Goal: Communication & Community: Ask a question

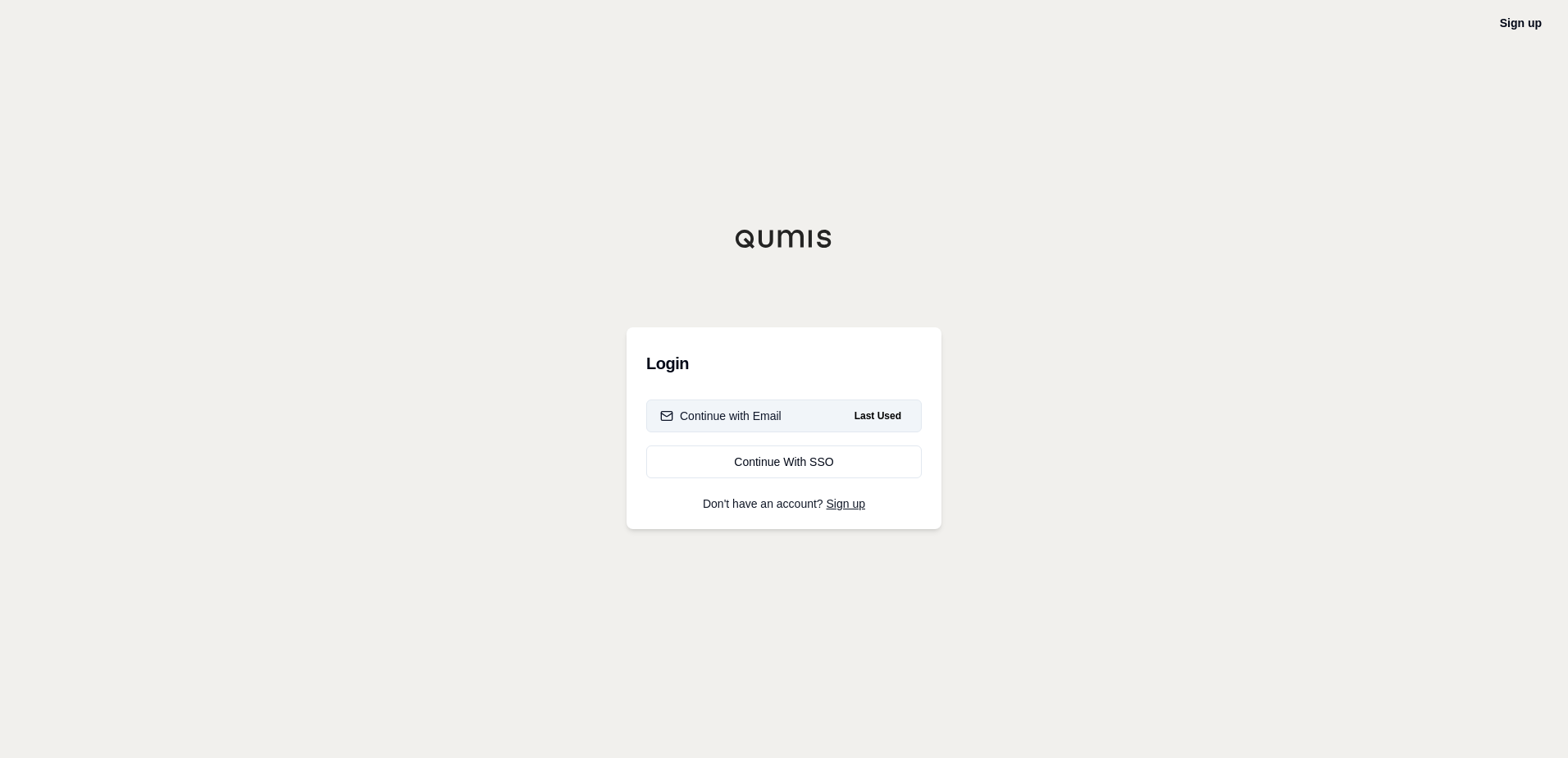
click at [812, 416] on button "Continue with Email Last Used" at bounding box center [784, 416] width 275 height 33
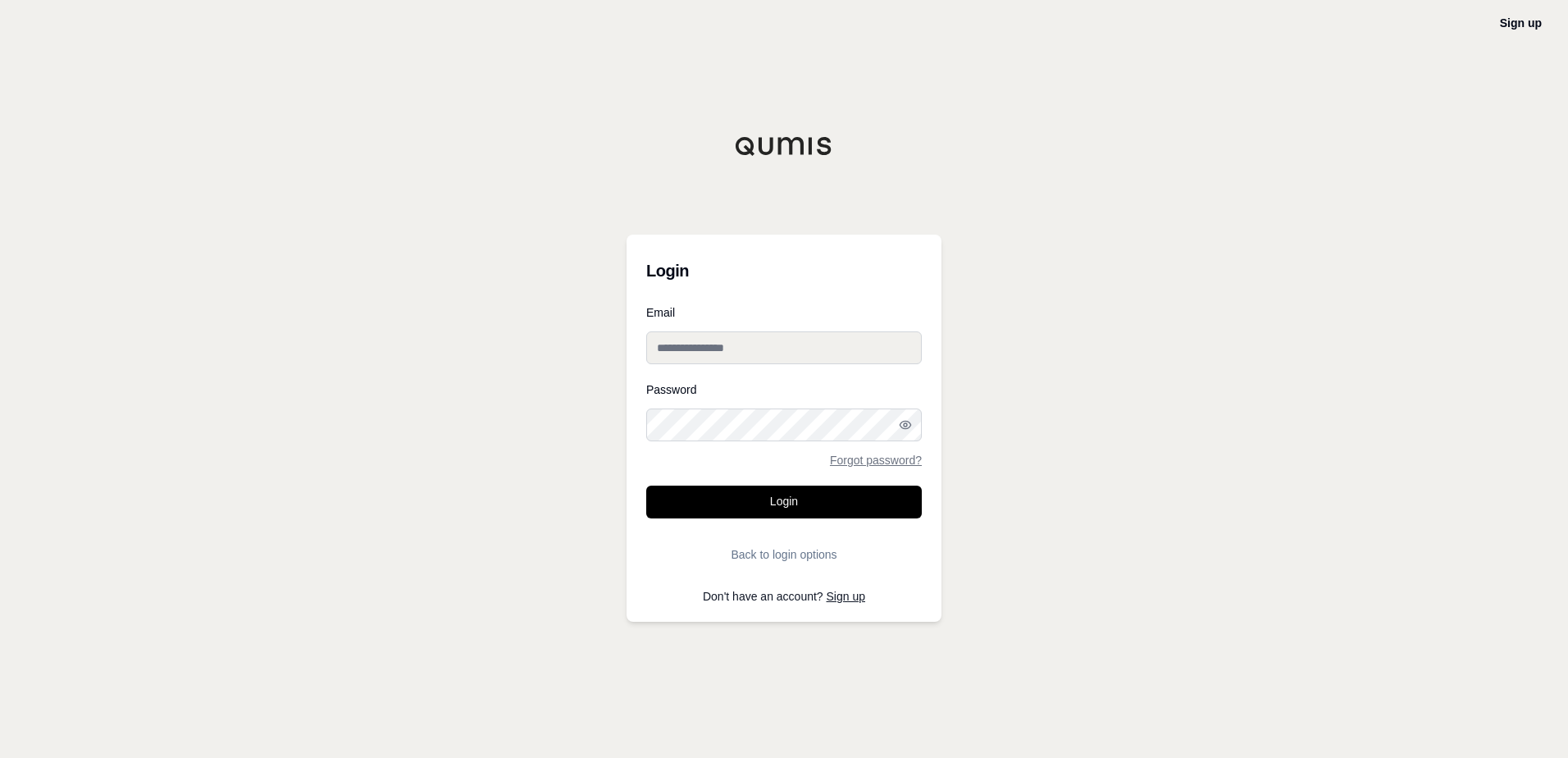
type input "**********"
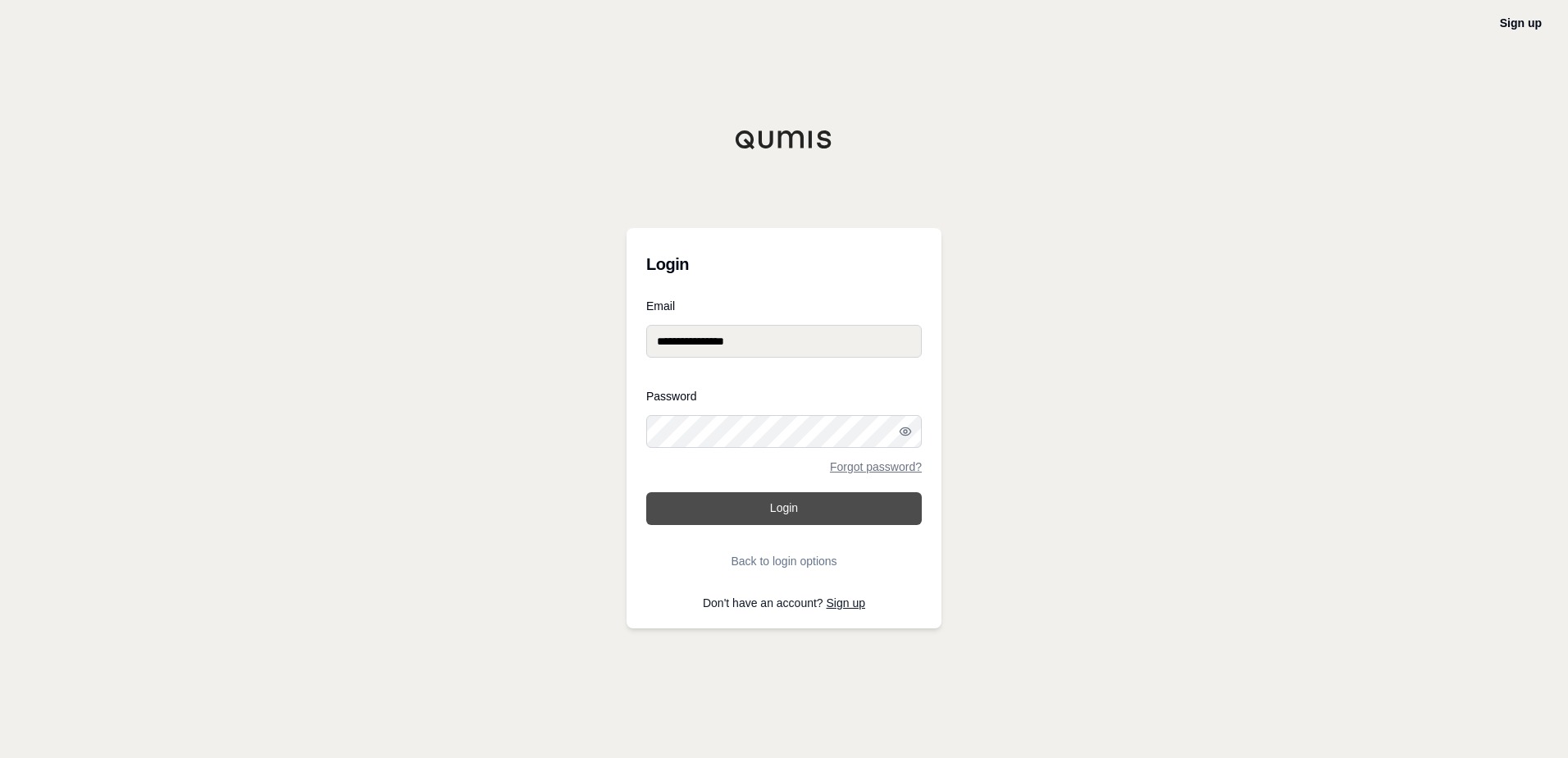
click at [774, 510] on button "Login" at bounding box center [784, 508] width 275 height 33
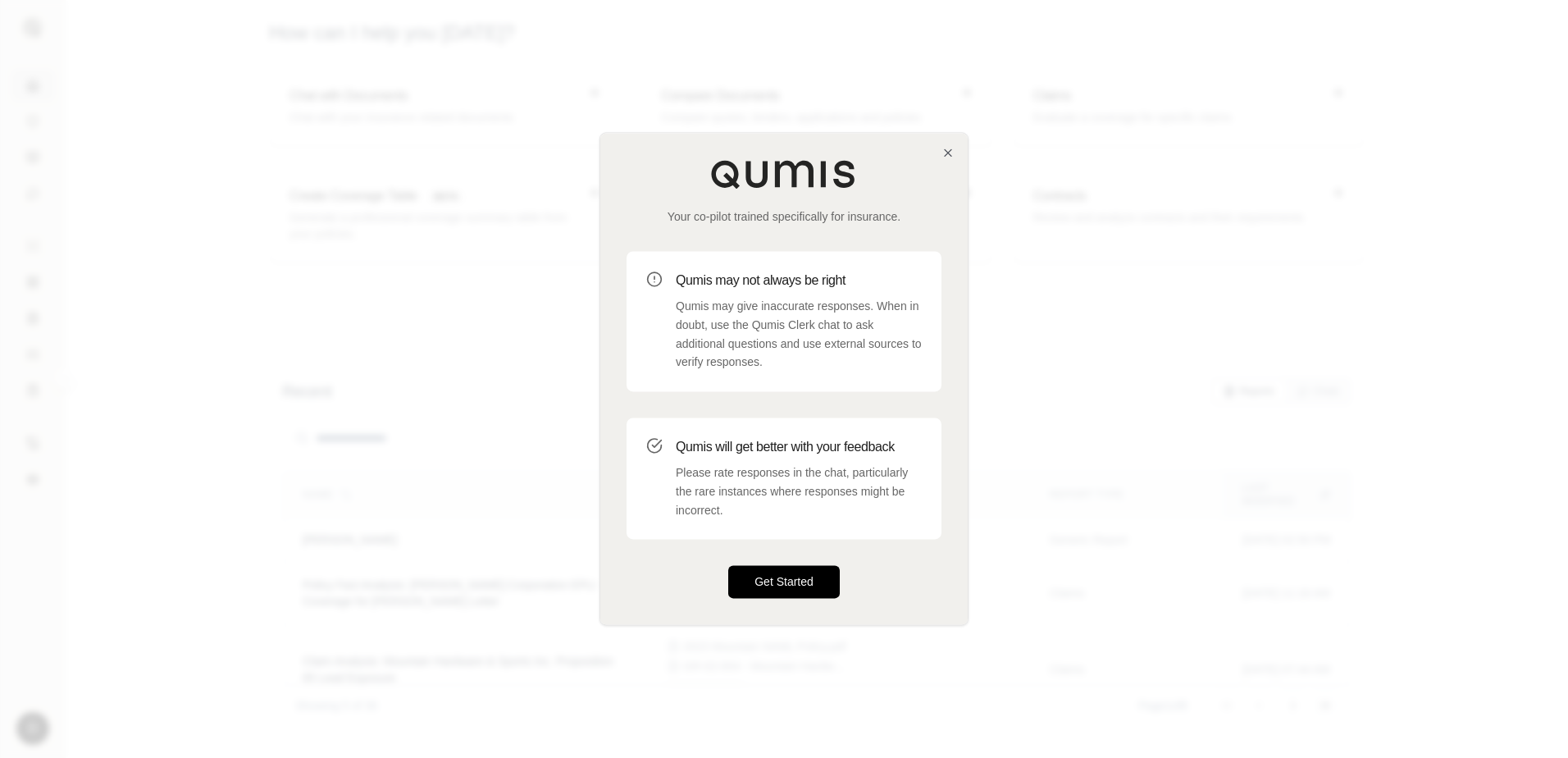
click at [799, 579] on button "Get Started" at bounding box center [784, 582] width 112 height 33
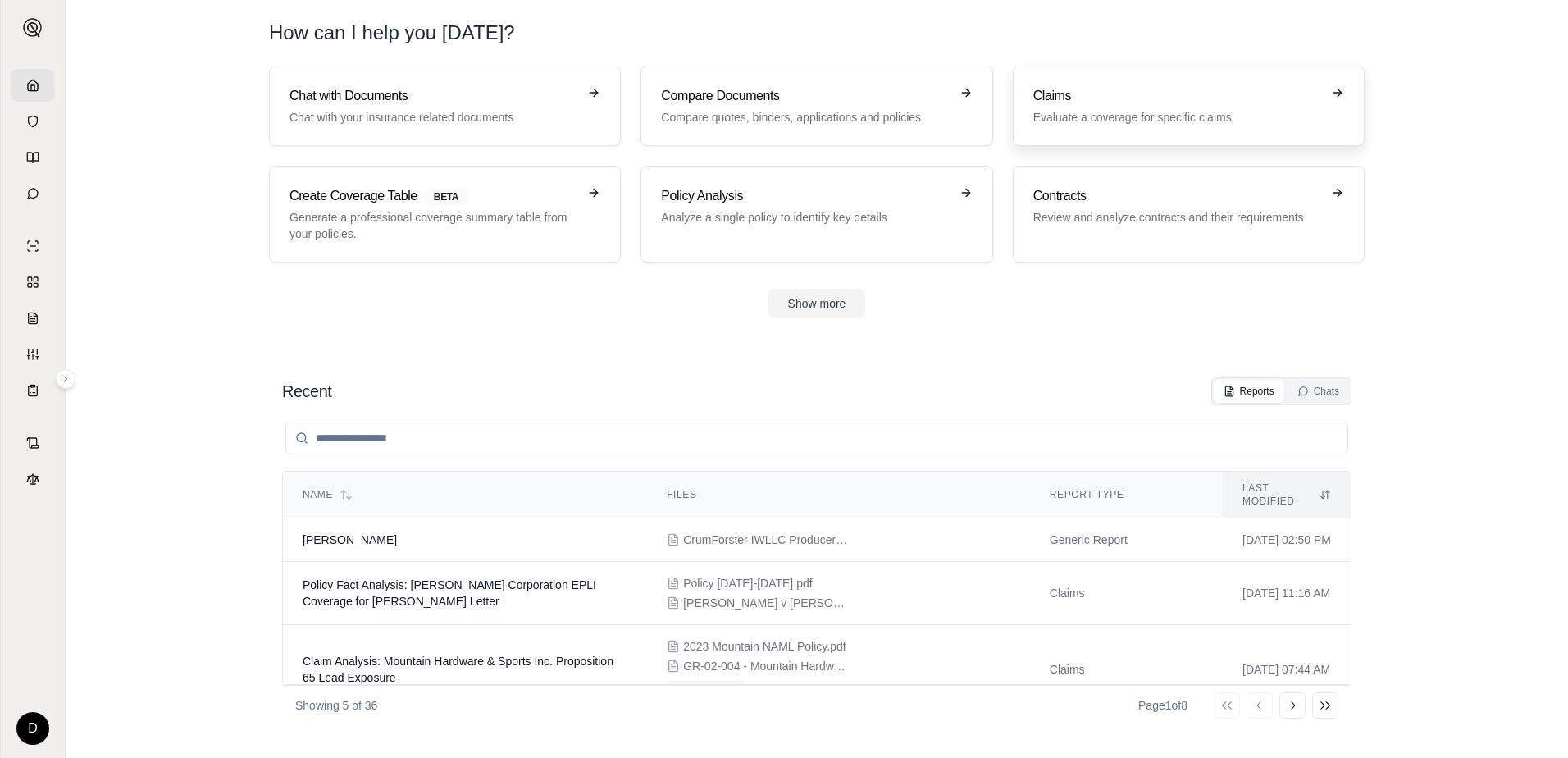
click at [1138, 108] on div "Claims Evaluate a coverage for specific claims" at bounding box center [1176, 106] width 288 height 39
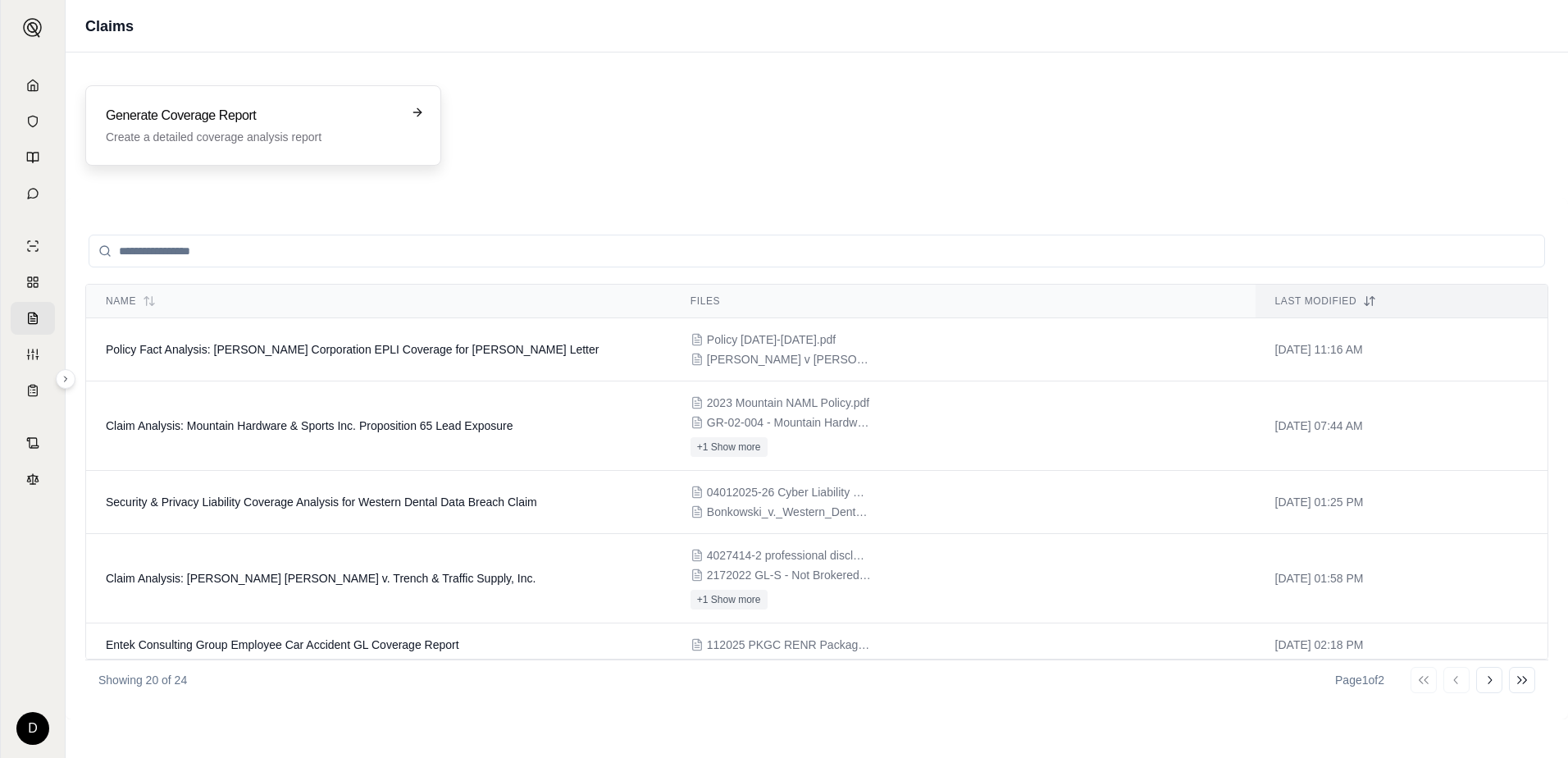
click at [338, 125] on h3 "Generate Coverage Report" at bounding box center [251, 115] width 291 height 19
click at [346, 150] on div "Generate Coverage Report Create a detailed coverage analysis report" at bounding box center [264, 126] width 356 height 81
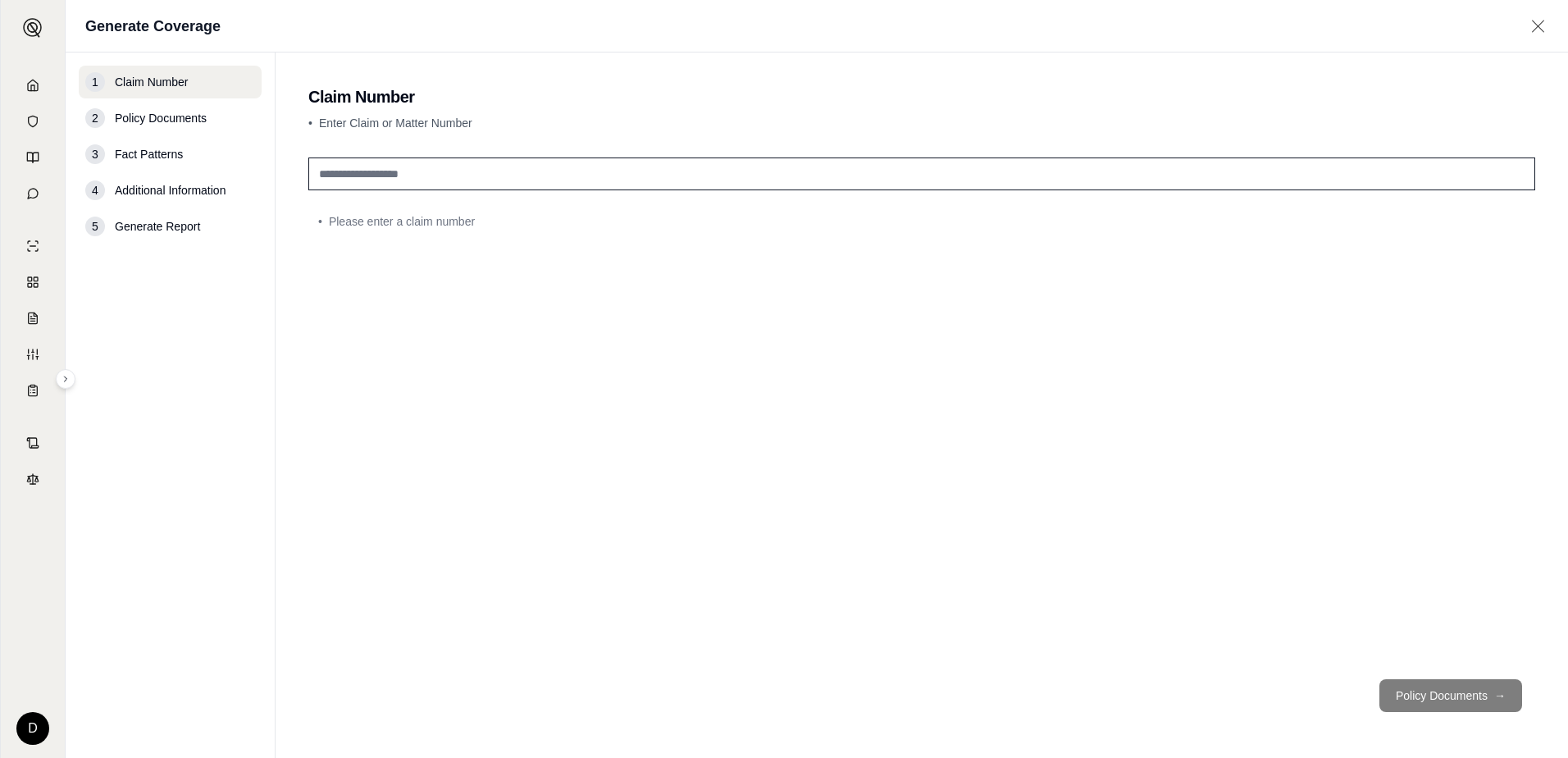
click at [1427, 689] on footer "Policy Documents →" at bounding box center [922, 695] width 1227 height 59
click at [486, 170] on input "text" at bounding box center [922, 174] width 1227 height 33
click at [711, 98] on h2 "Claim Number" at bounding box center [922, 97] width 1227 height 23
click at [224, 116] on div "2 Policy Documents" at bounding box center [170, 118] width 183 height 33
click at [175, 122] on span "Policy Documents" at bounding box center [160, 117] width 91 height 16
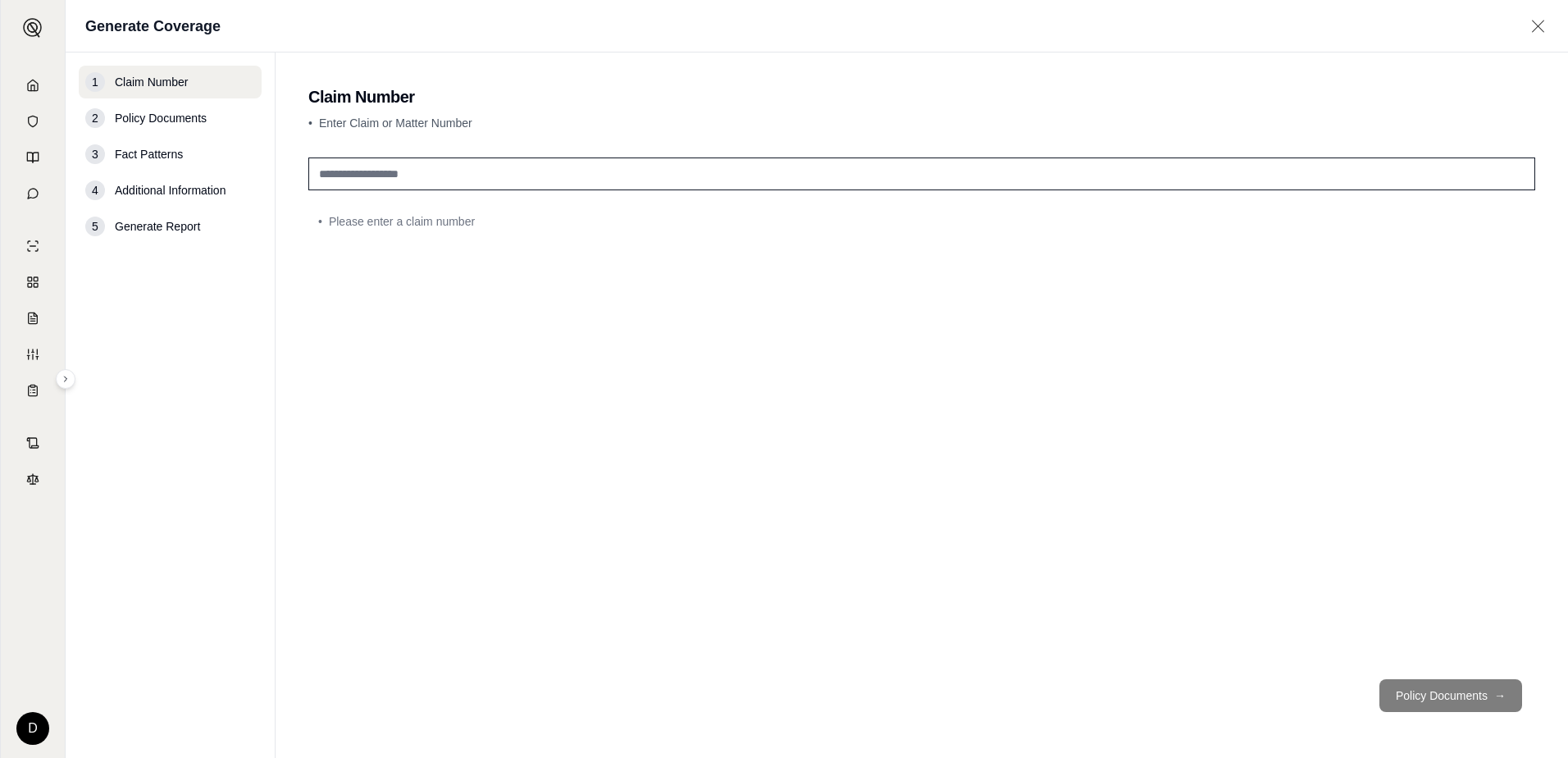
click at [339, 175] on input "text" at bounding box center [922, 174] width 1227 height 33
type input "**********"
click at [1431, 688] on button "Policy Documents →" at bounding box center [1451, 695] width 142 height 33
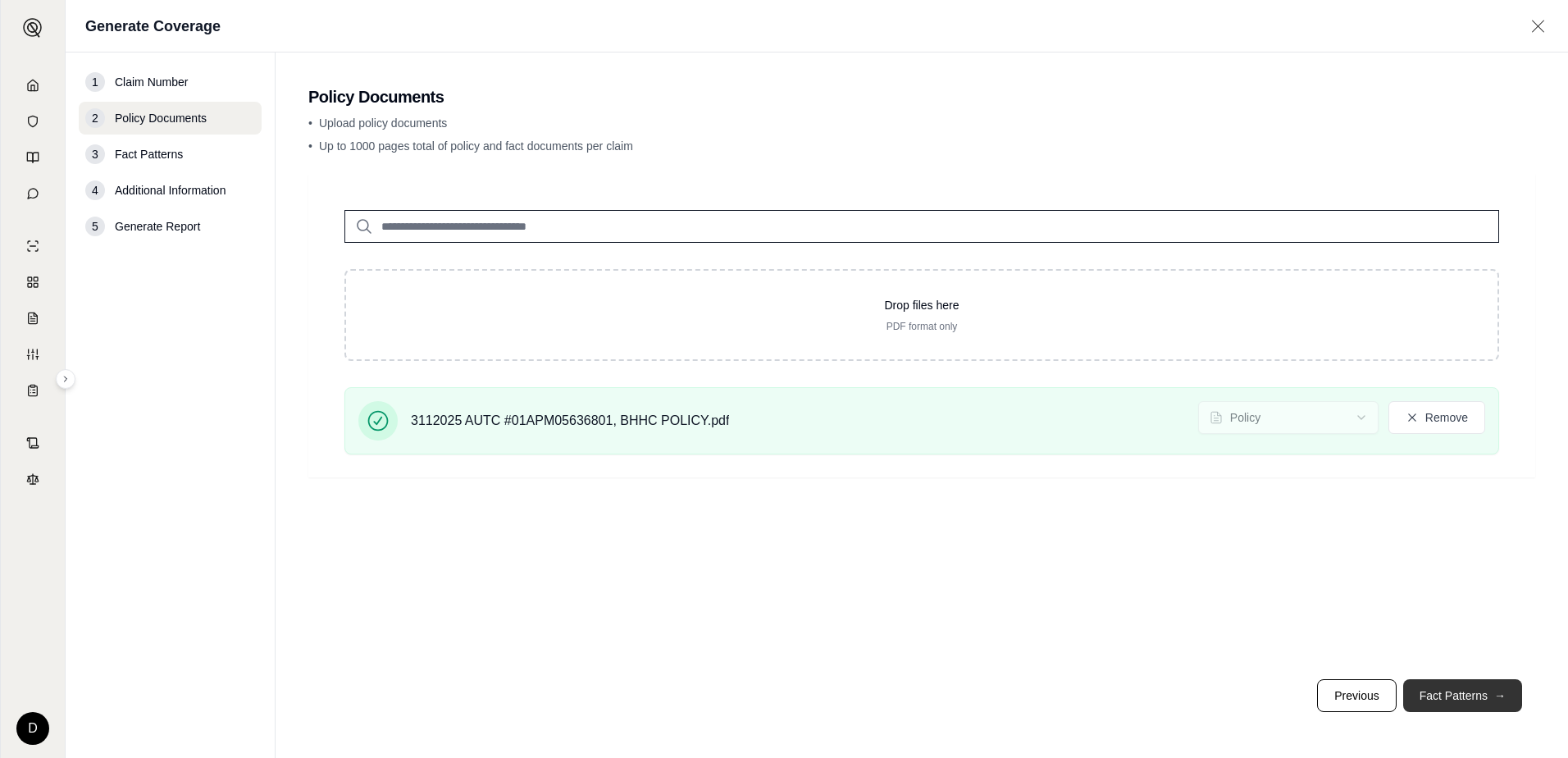
click at [1475, 697] on button "Fact Patterns →" at bounding box center [1463, 695] width 119 height 33
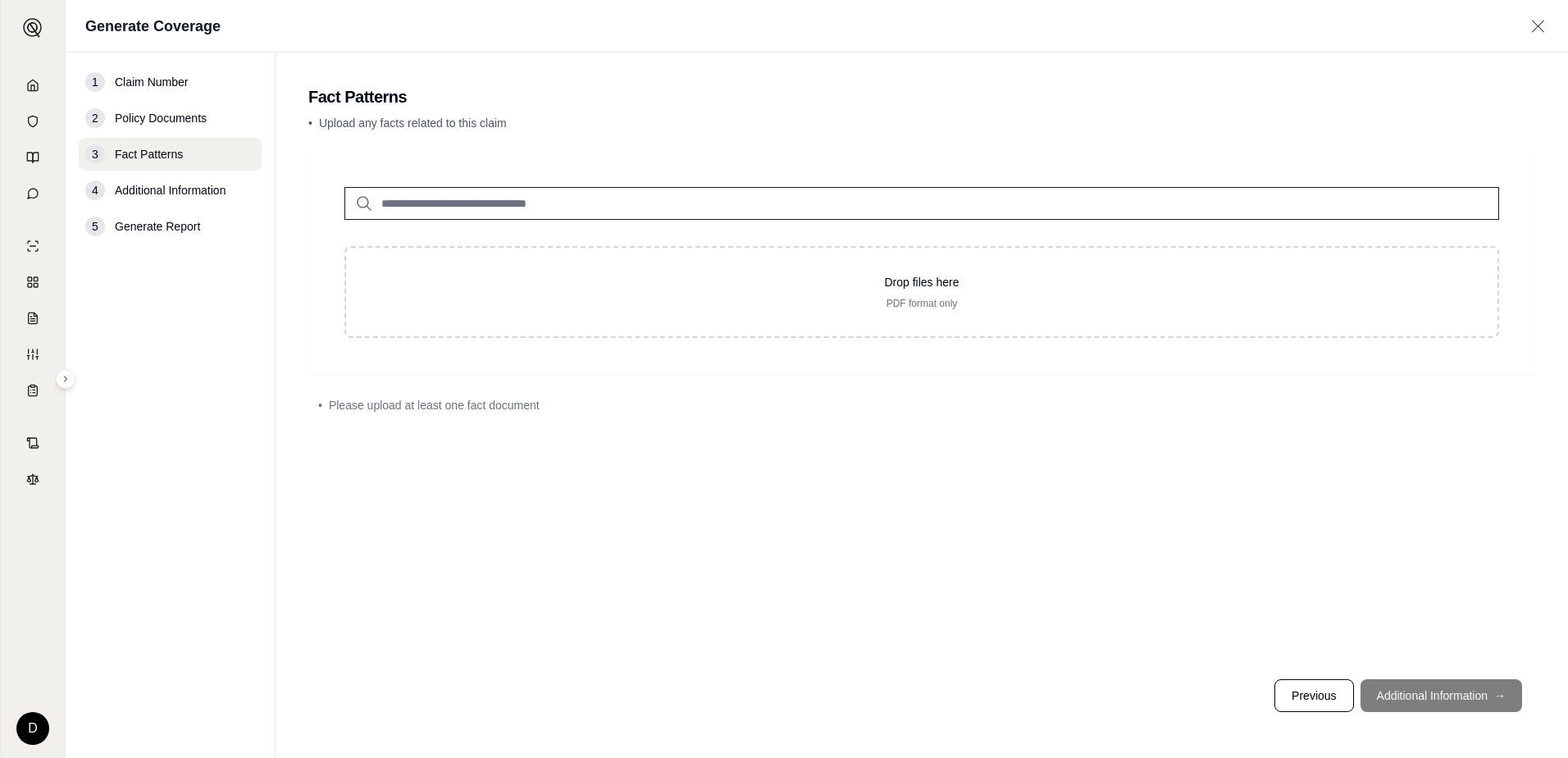
click at [141, 191] on span "Additional Information" at bounding box center [169, 190] width 111 height 16
click at [163, 221] on span "Generate Report" at bounding box center [157, 226] width 86 height 16
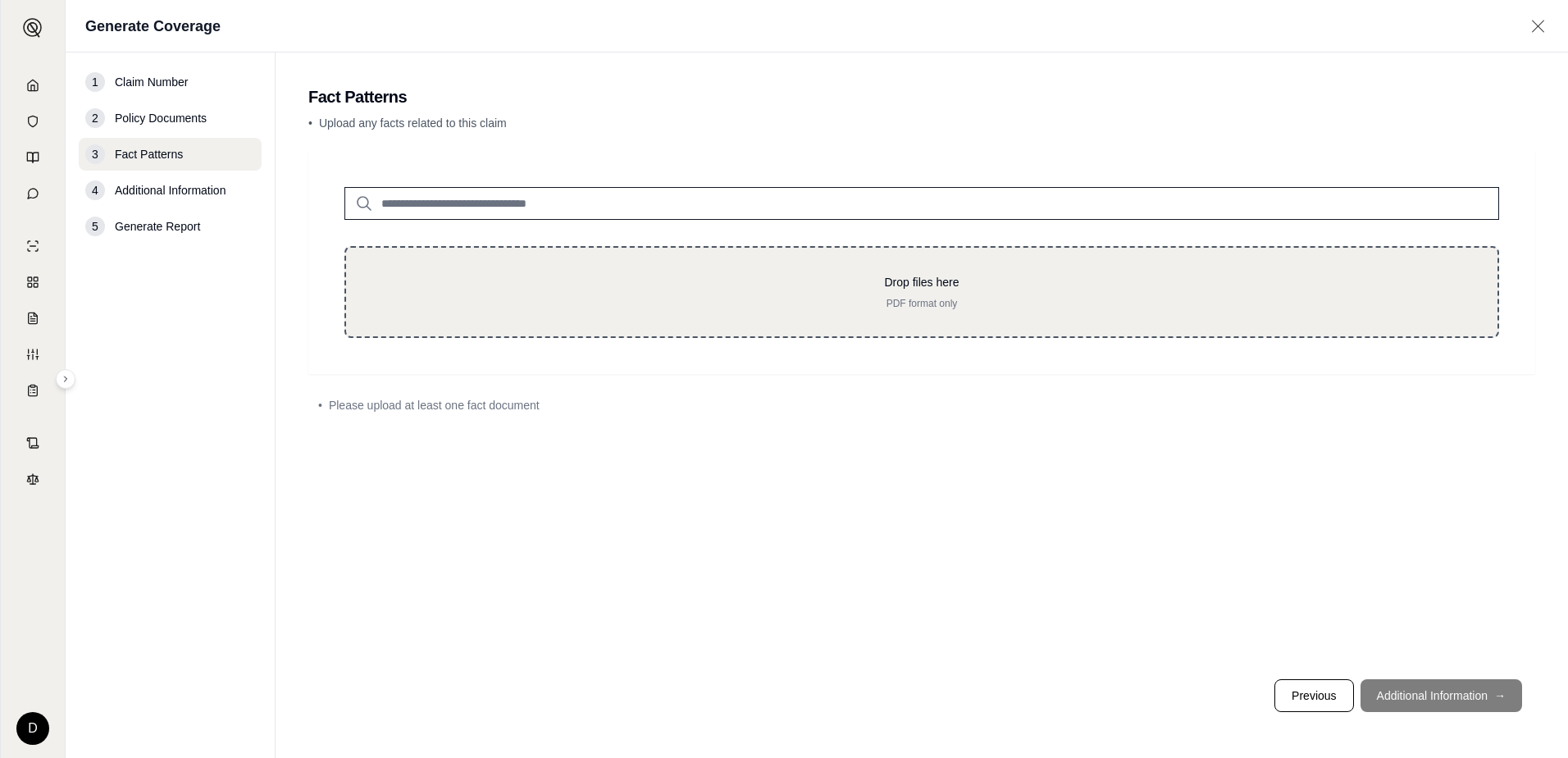
click at [617, 289] on p "Drop files here" at bounding box center [922, 282] width 1099 height 16
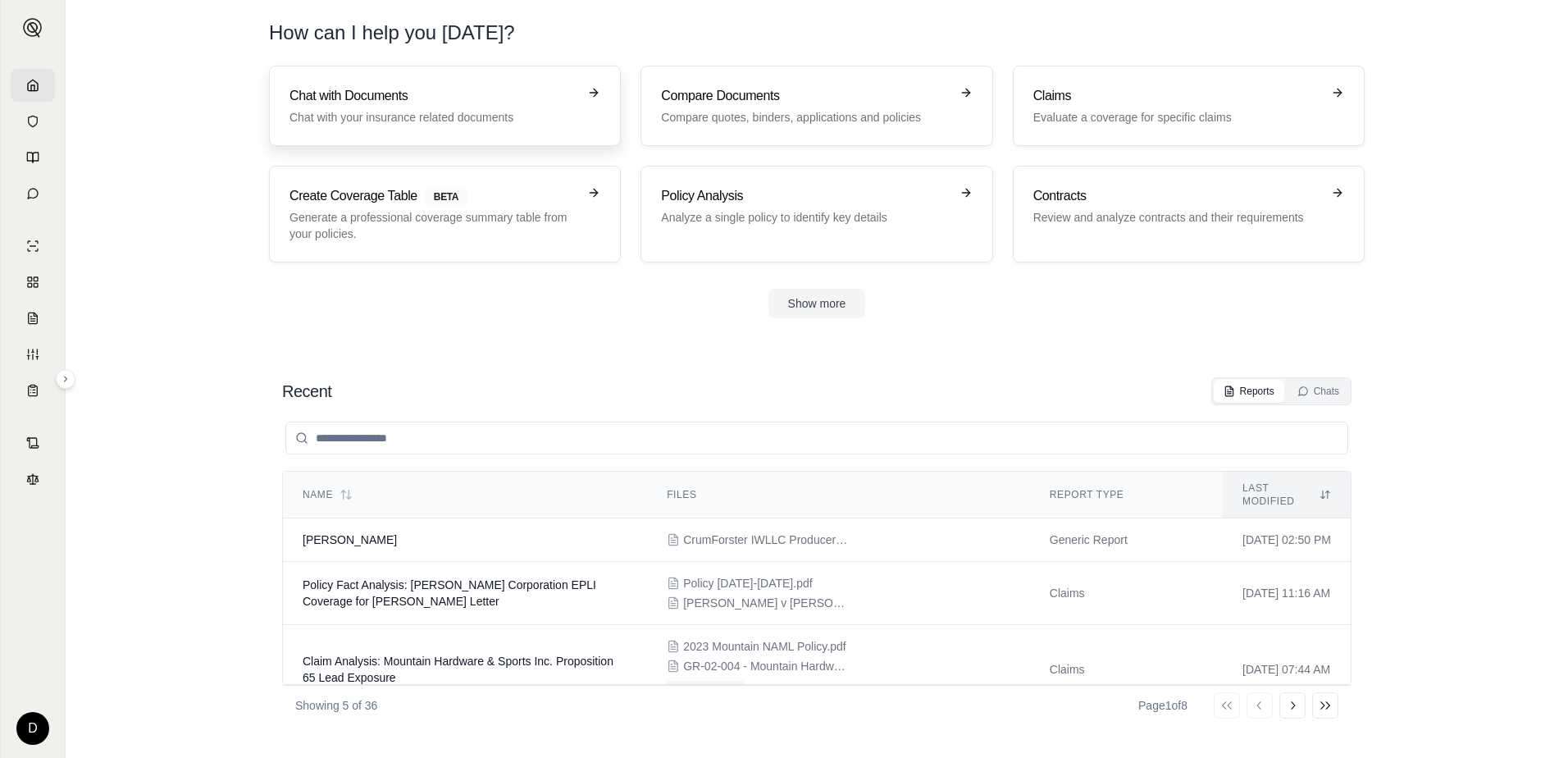
click at [496, 120] on p "Chat with your insurance related documents" at bounding box center [433, 116] width 288 height 16
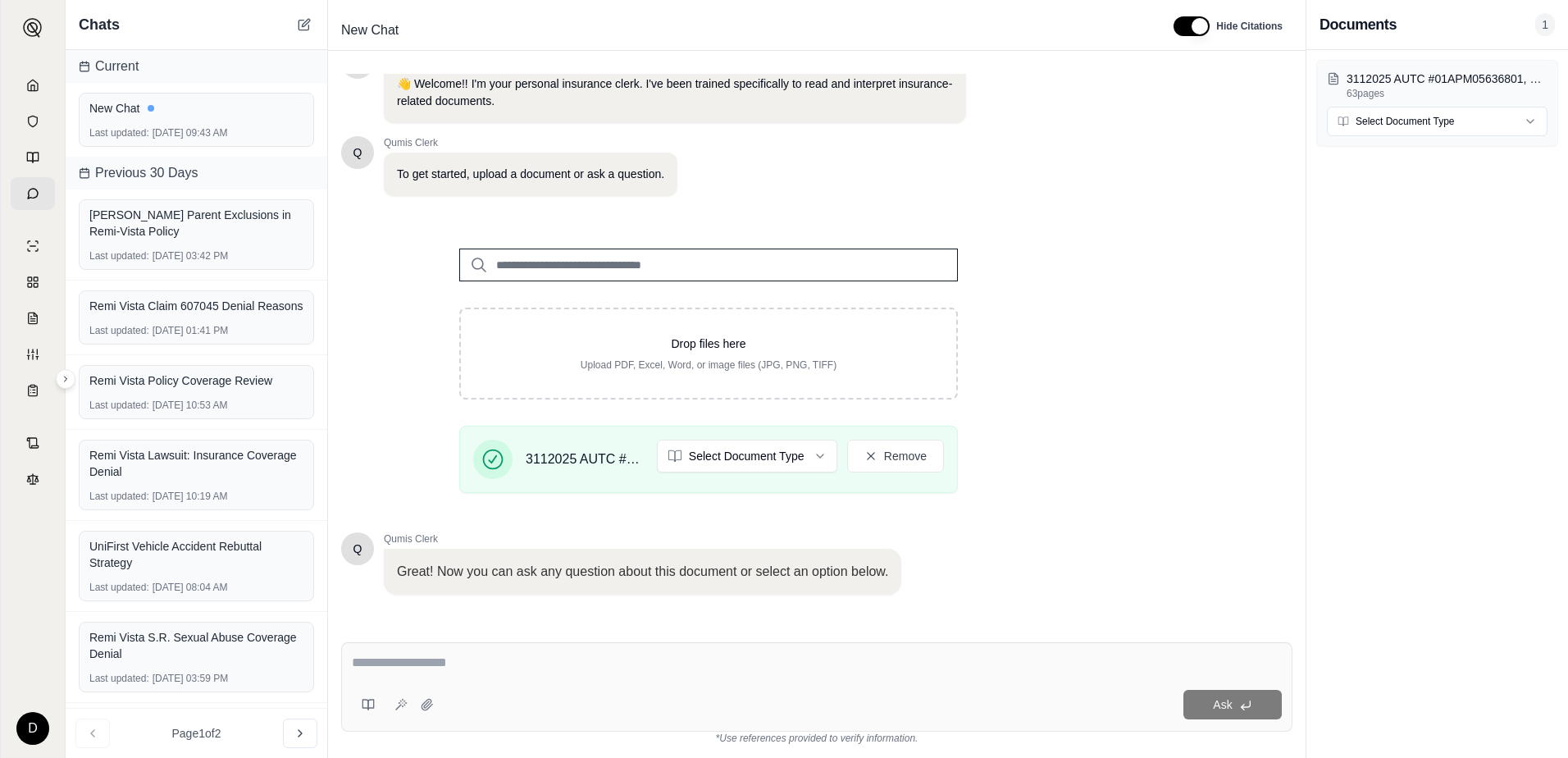
scroll to position [128, 0]
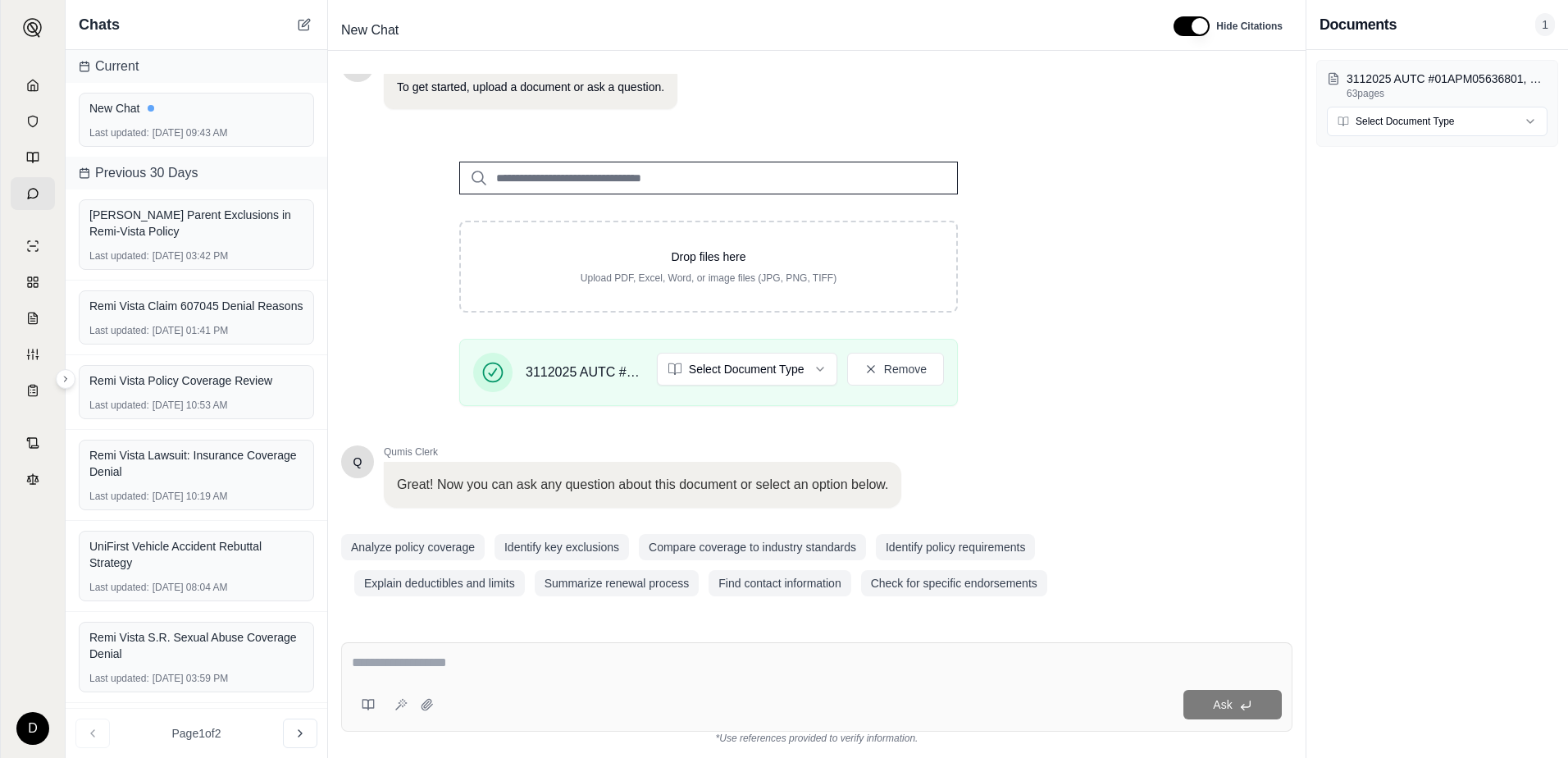
click at [477, 659] on textarea at bounding box center [817, 663] width 930 height 19
drag, startPoint x: 527, startPoint y: 670, endPoint x: 535, endPoint y: 665, distance: 9.4
click at [721, 659] on textarea "**********" at bounding box center [817, 663] width 930 height 19
type textarea "**********"
click at [1232, 701] on button "Ask" at bounding box center [1232, 704] width 98 height 30
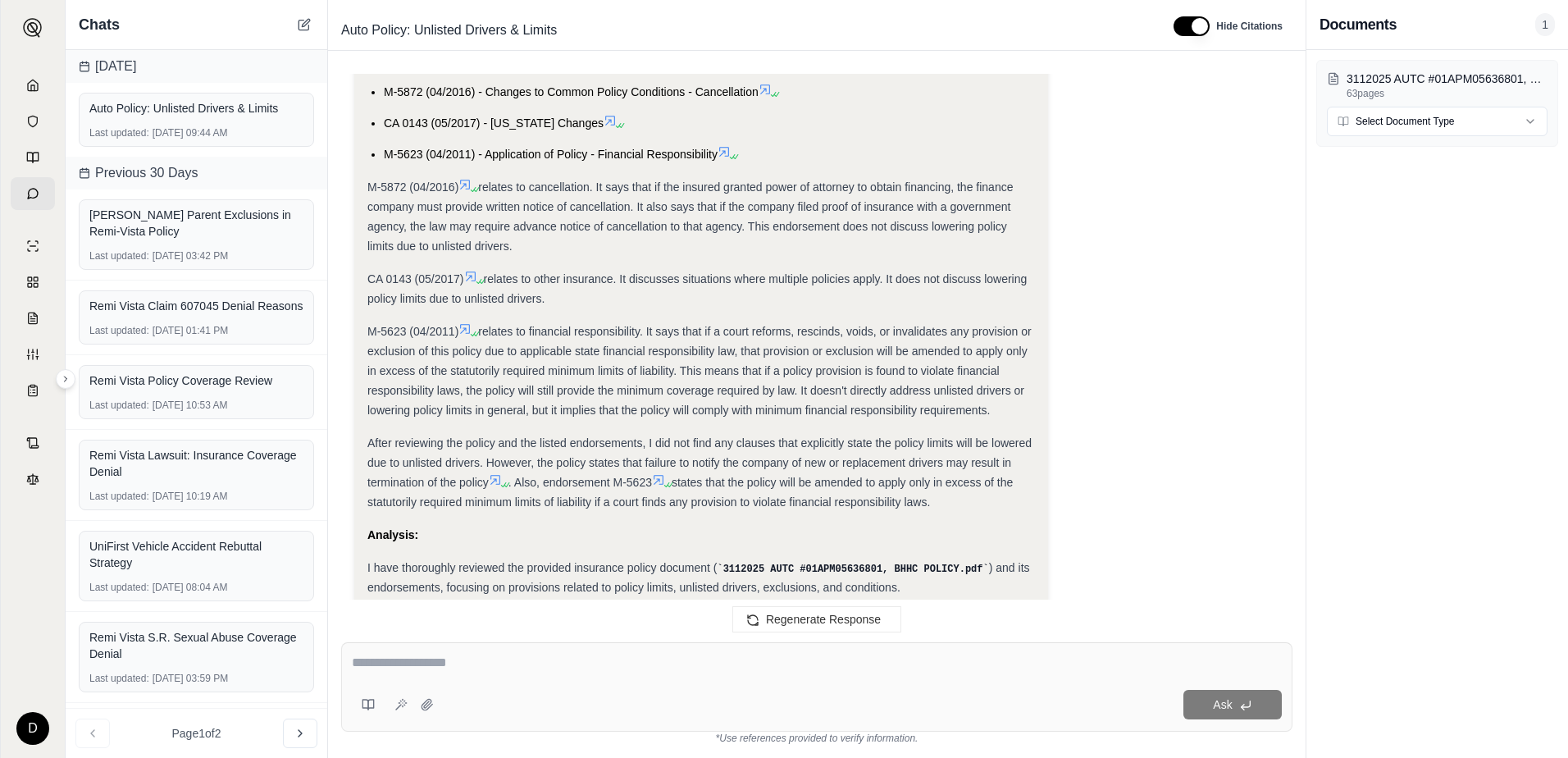
scroll to position [1625, 0]
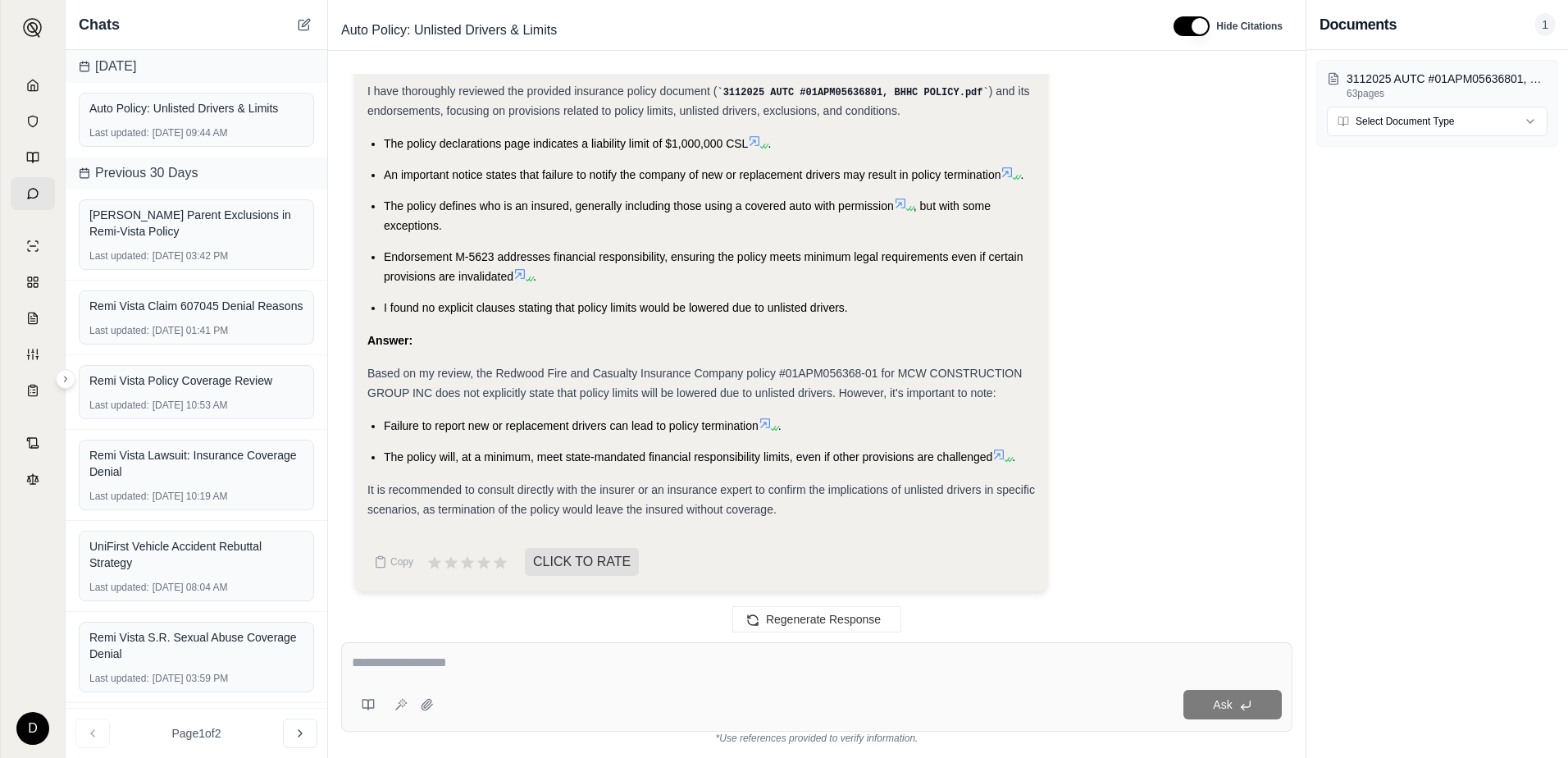
click at [451, 667] on textarea at bounding box center [817, 663] width 930 height 19
type textarea "**********"
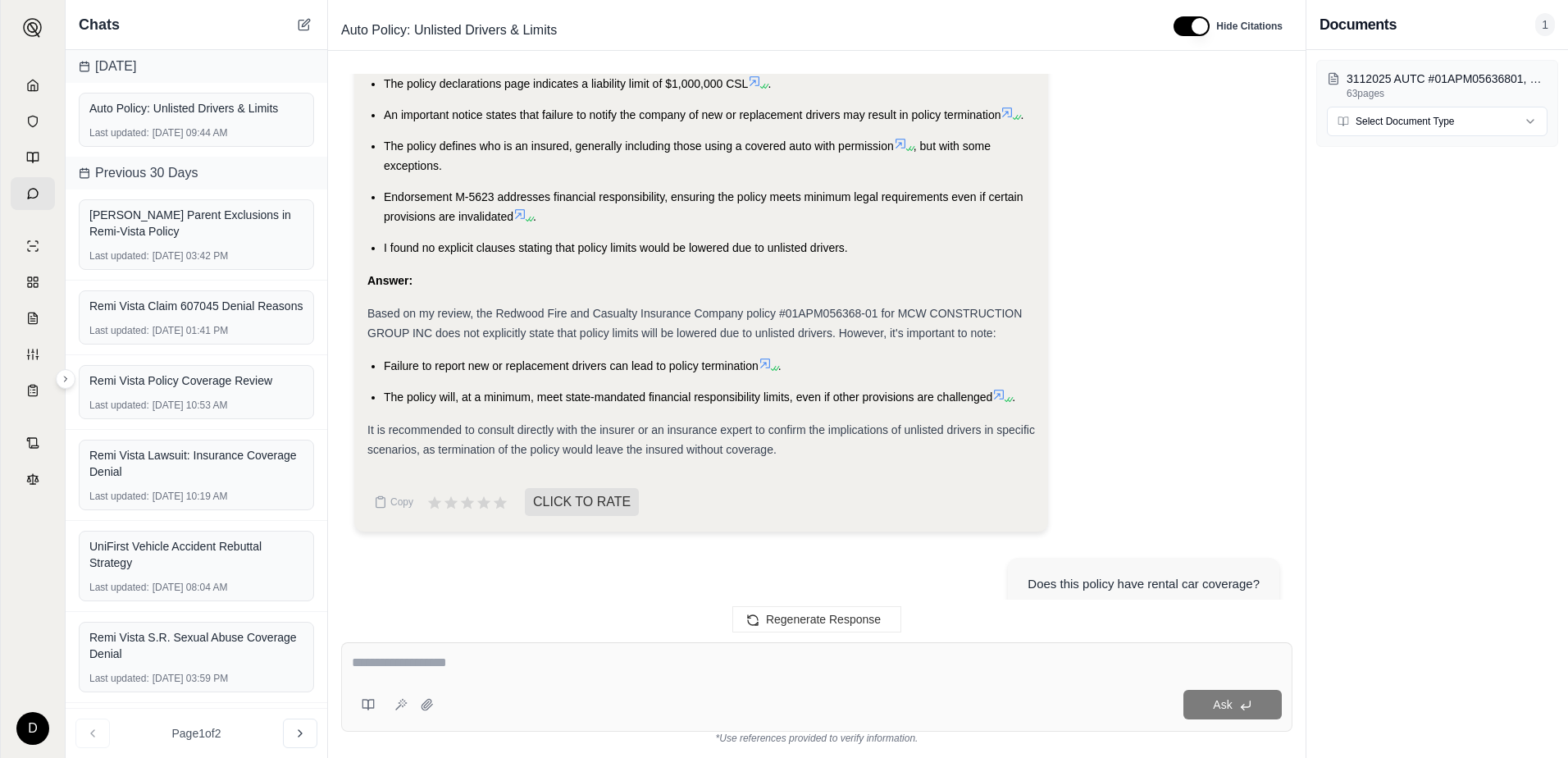
scroll to position [1632, 0]
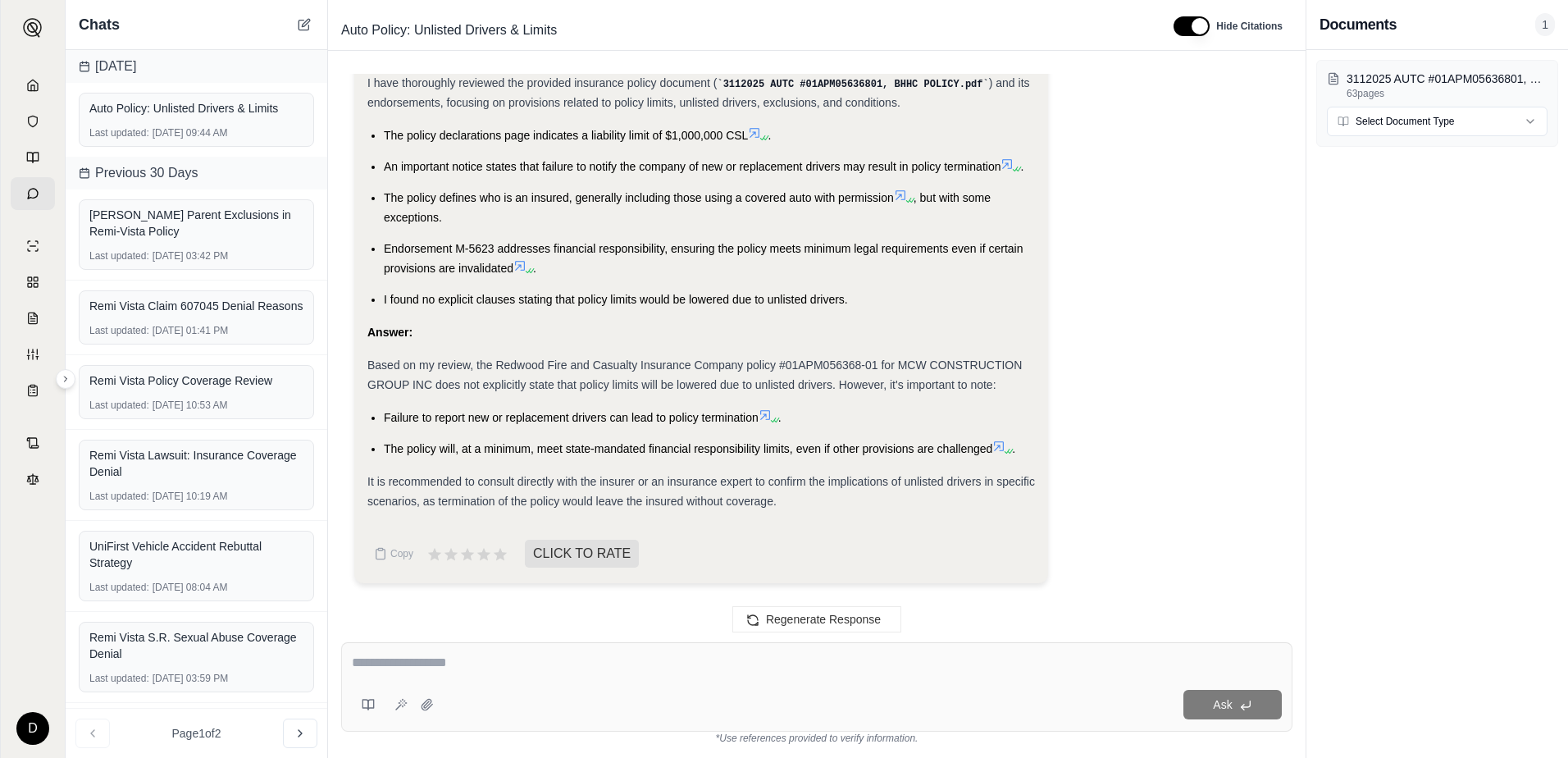
click at [450, 670] on textarea at bounding box center [817, 663] width 930 height 19
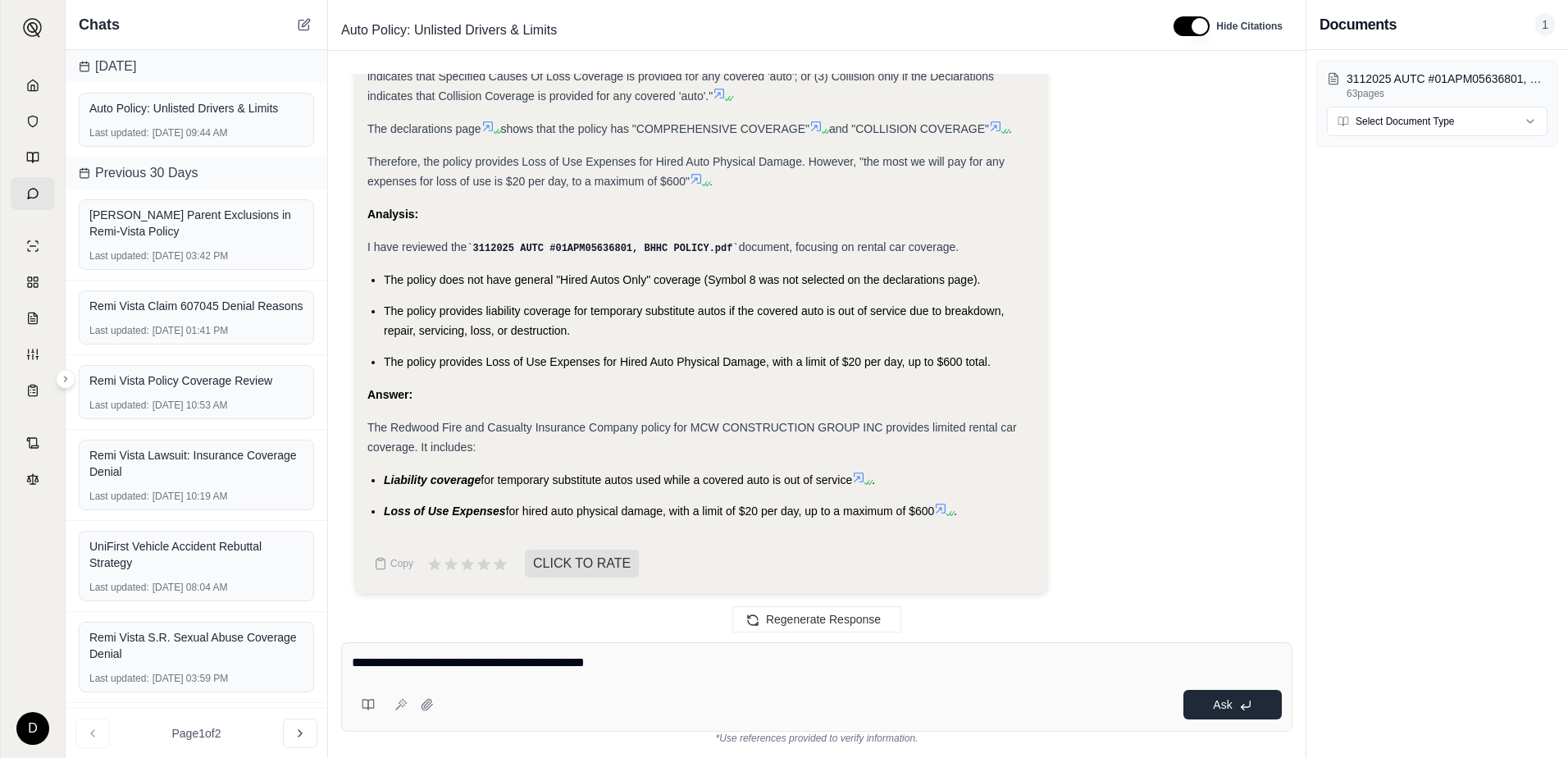
type textarea "**********"
drag, startPoint x: 1247, startPoint y: 713, endPoint x: 1004, endPoint y: 611, distance: 263.5
click at [1248, 711] on button "Ask" at bounding box center [1232, 704] width 98 height 30
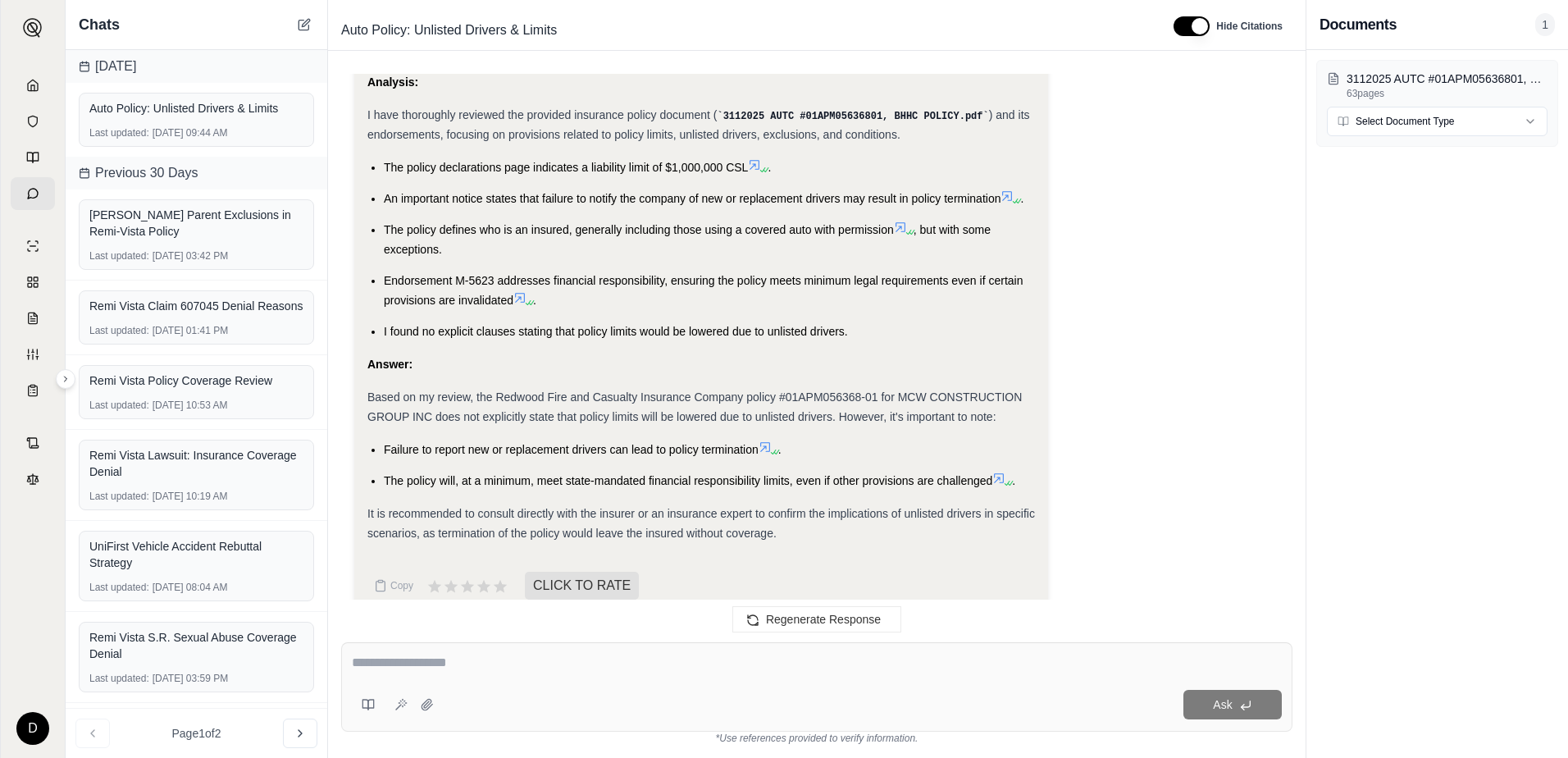
scroll to position [1640, 0]
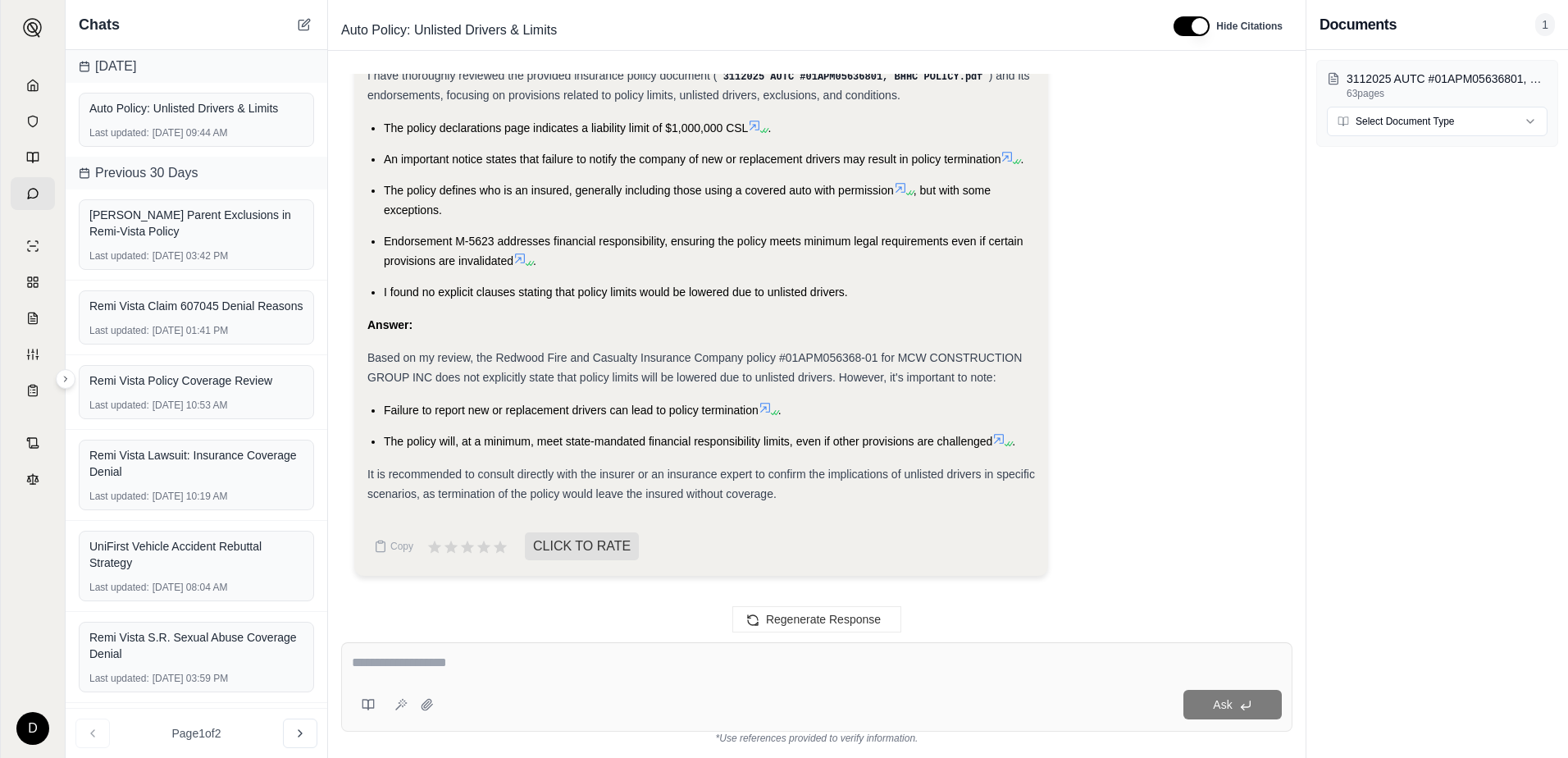
click at [843, 265] on li "Endorsement M-5623 addresses financial responsibility, ensuring the policy meet…" at bounding box center [709, 250] width 651 height 39
drag, startPoint x: 859, startPoint y: 271, endPoint x: 695, endPoint y: 280, distance: 164.2
click at [695, 282] on li "I found no explicit clauses stating that policy limits would be lowered due to …" at bounding box center [709, 291] width 651 height 19
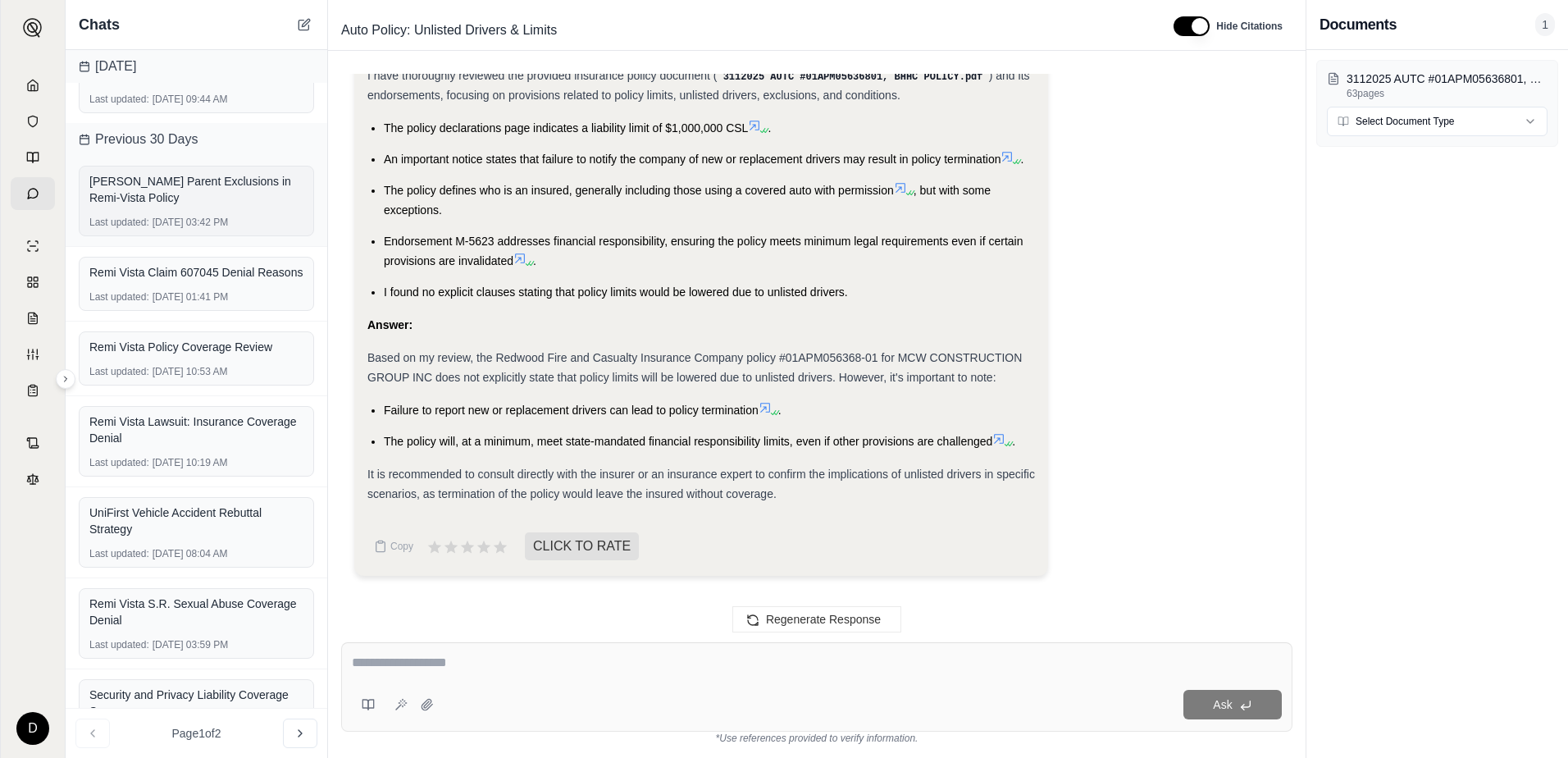
scroll to position [0, 0]
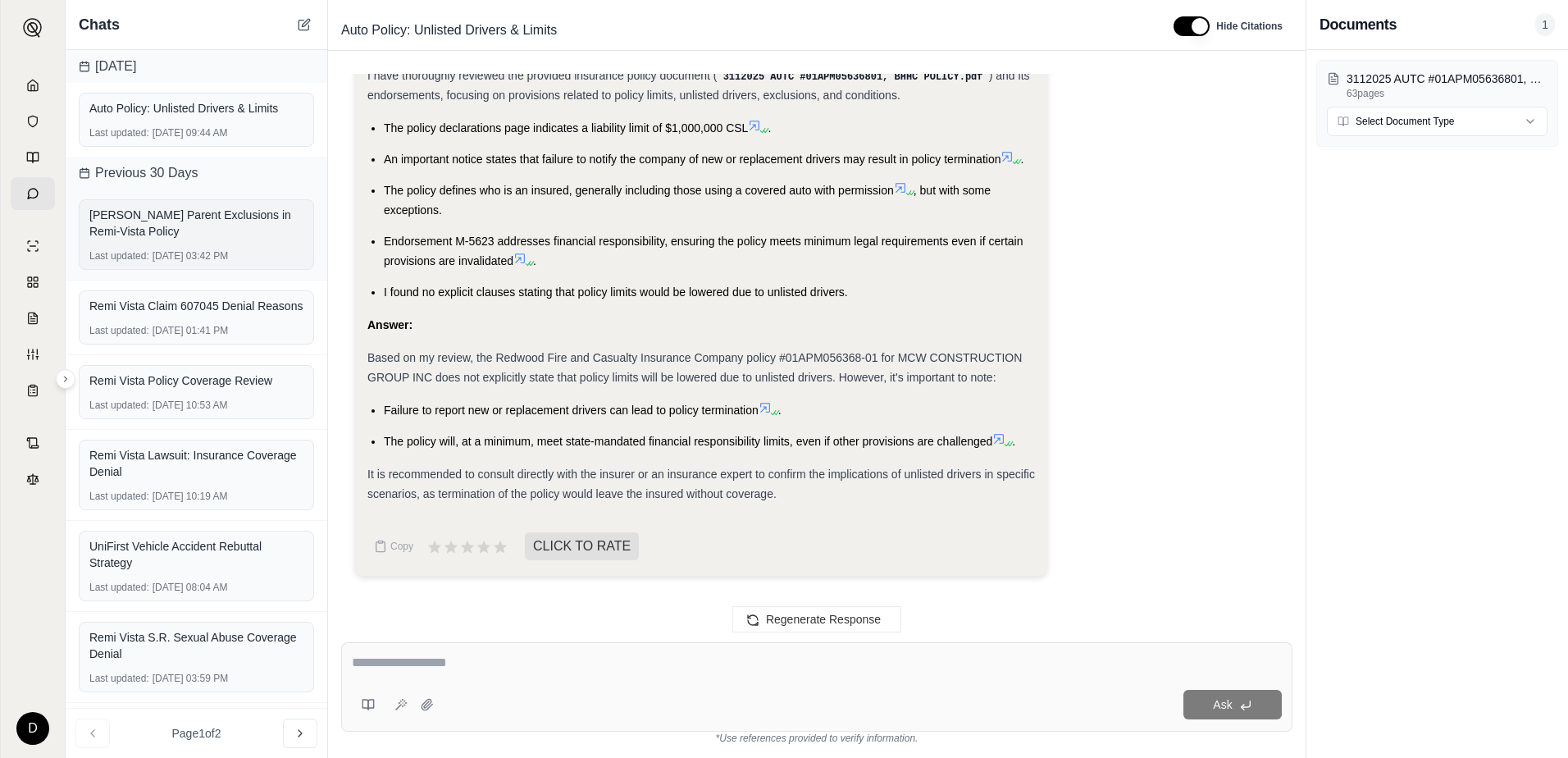
click at [243, 235] on div "[PERSON_NAME] Parent Exclusions in Remi-Vista Policy" at bounding box center [196, 223] width 214 height 33
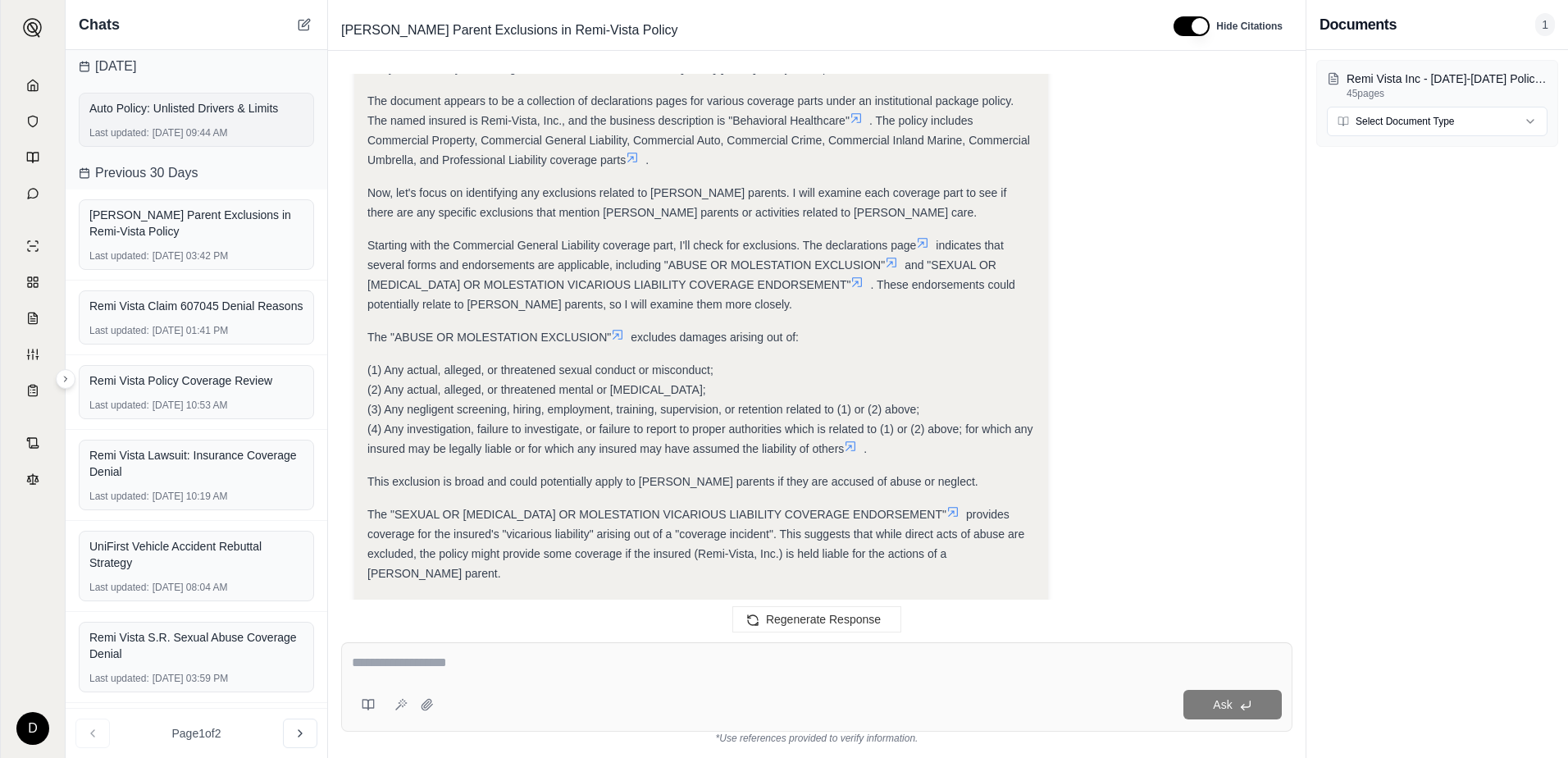
scroll to position [241, 0]
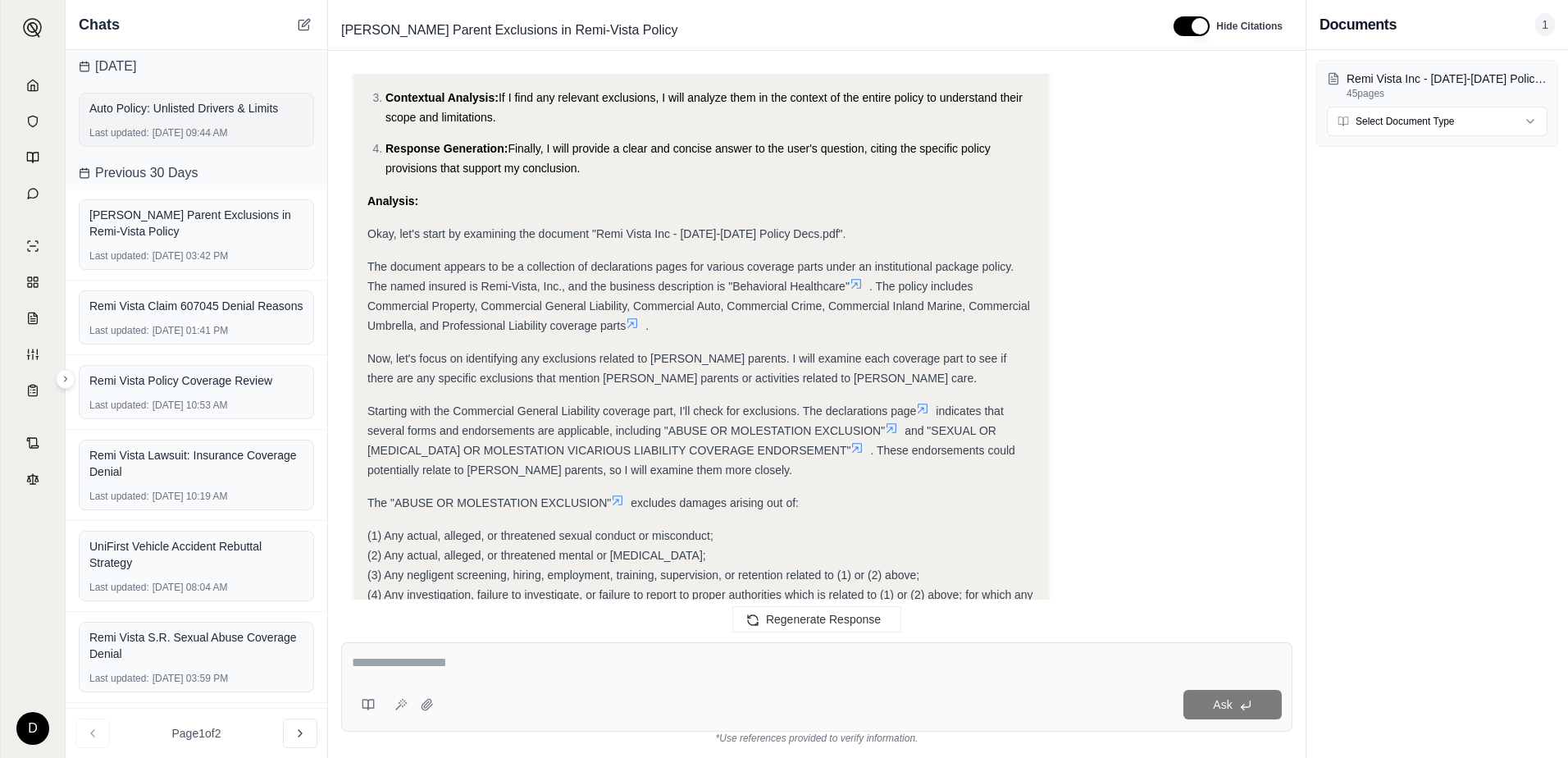
click at [170, 123] on div "Auto Policy: Unlisted Drivers & Limits Last updated: [DATE] 09:44 AM" at bounding box center [196, 119] width 236 height 54
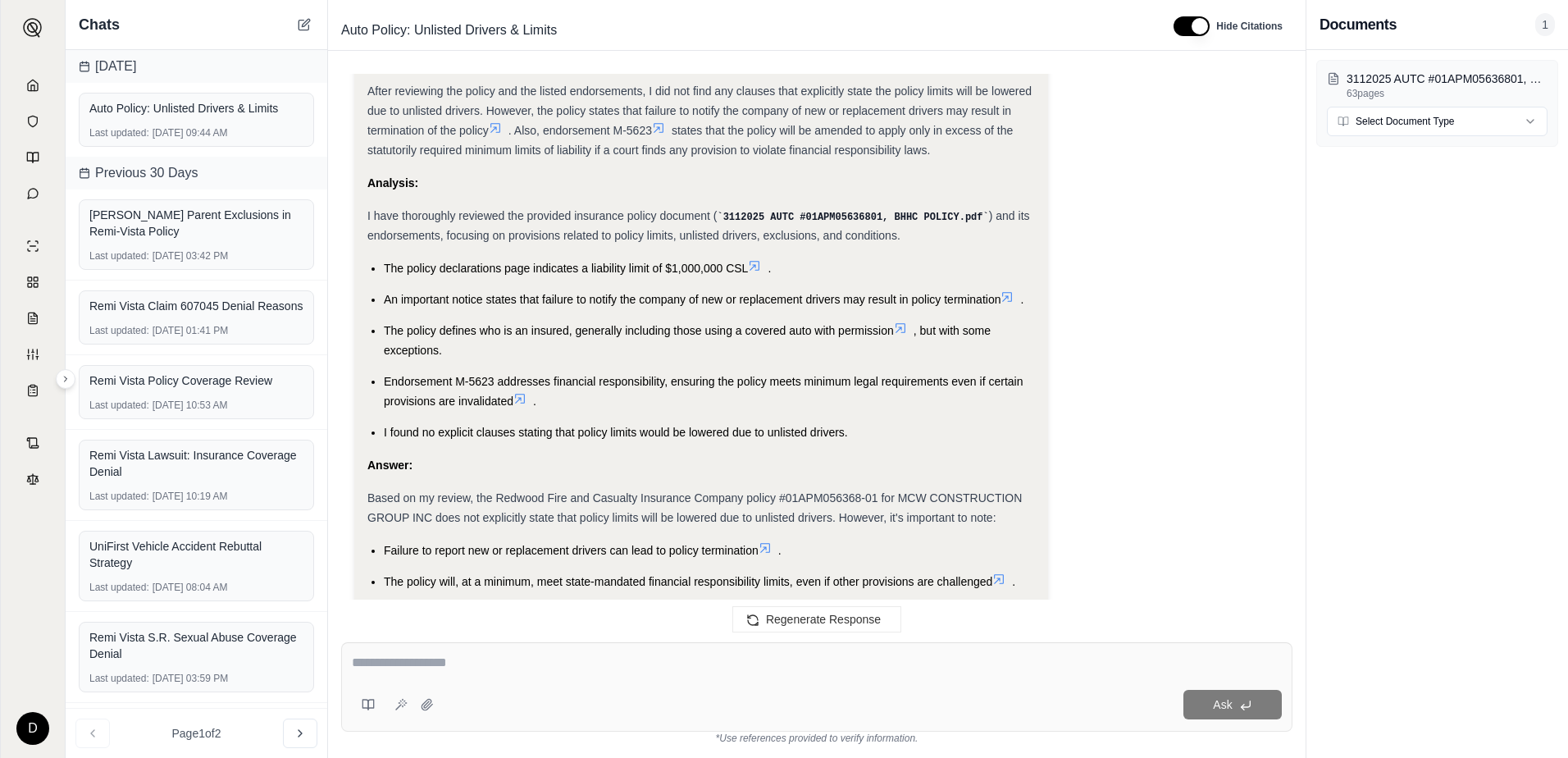
scroll to position [1476, 0]
